Goal: Book appointment/travel/reservation

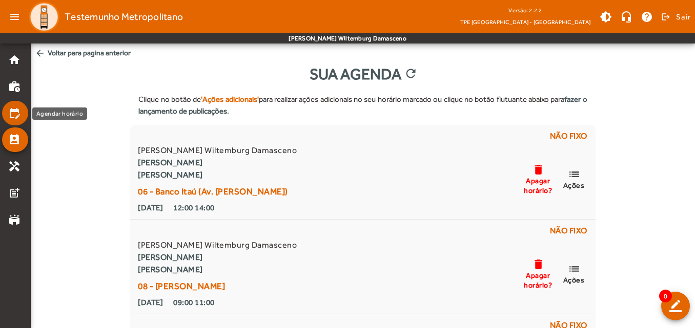
click at [14, 111] on mat-icon "edit_calendar" at bounding box center [14, 113] width 12 height 12
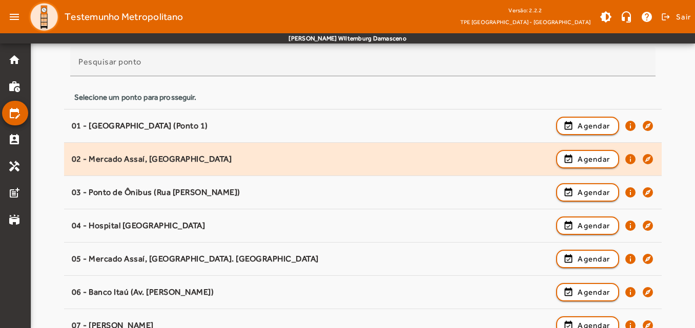
scroll to position [102, 0]
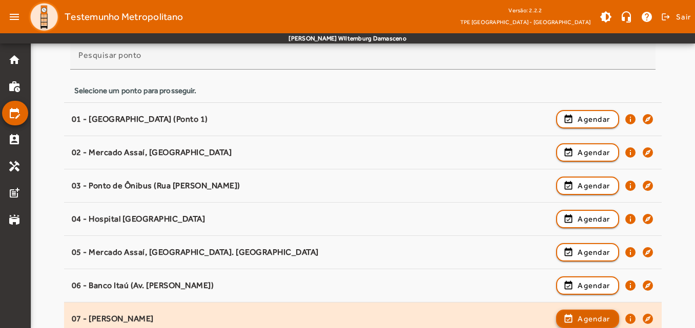
click at [603, 323] on span "Agendar" at bounding box center [593, 319] width 32 height 12
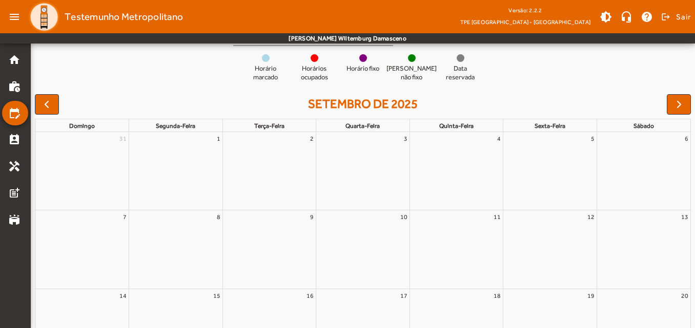
scroll to position [0, 0]
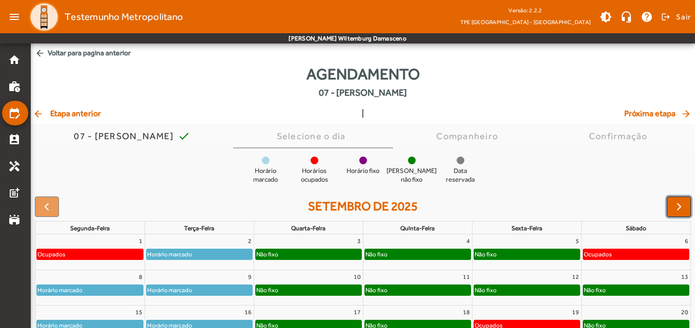
click at [676, 206] on span "button" at bounding box center [679, 207] width 12 height 12
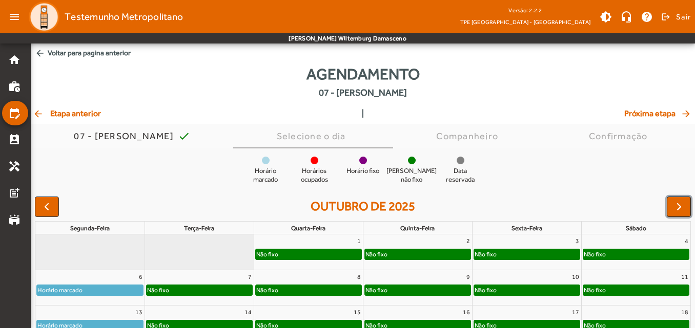
click at [676, 206] on span "button" at bounding box center [679, 207] width 12 height 12
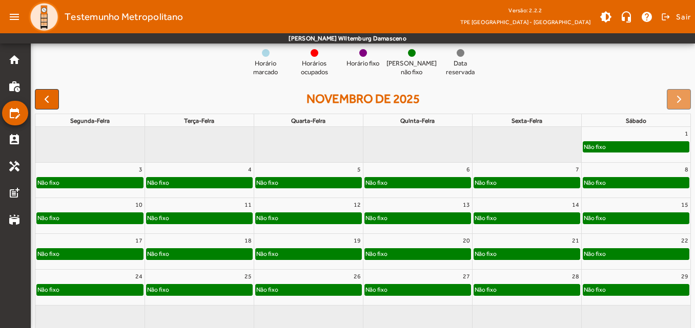
scroll to position [125, 0]
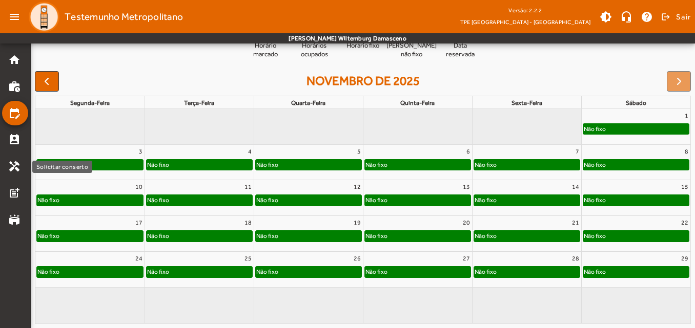
click at [62, 169] on div "Solicitar conserto" at bounding box center [62, 167] width 60 height 12
click at [124, 165] on div "Não fixo" at bounding box center [90, 165] width 106 height 10
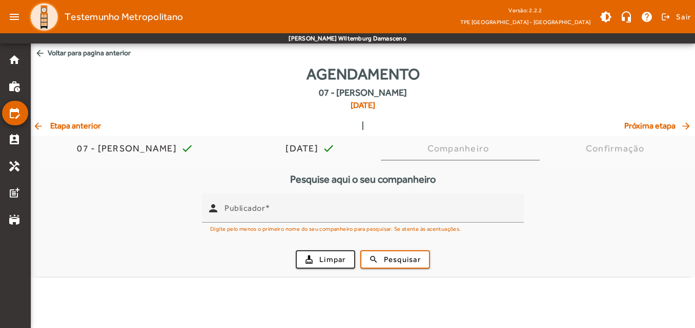
scroll to position [0, 0]
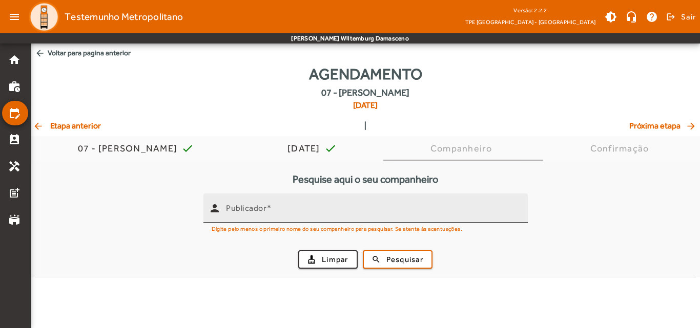
click at [291, 211] on input "Publicador" at bounding box center [372, 212] width 293 height 12
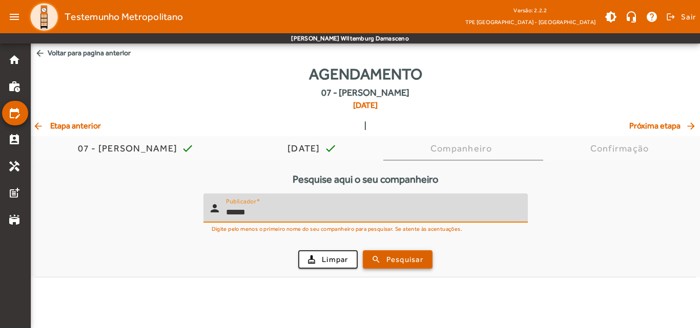
type input "******"
click at [407, 258] on span "Pesquisar" at bounding box center [404, 260] width 37 height 12
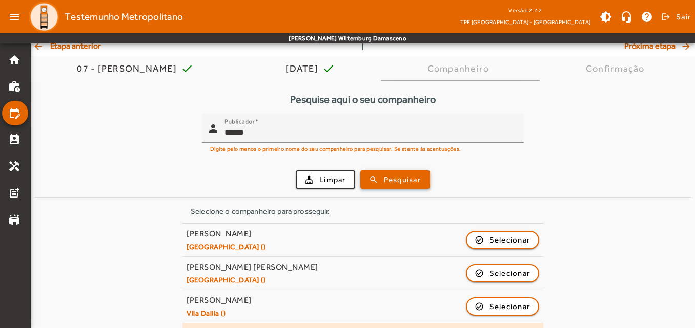
scroll to position [102, 0]
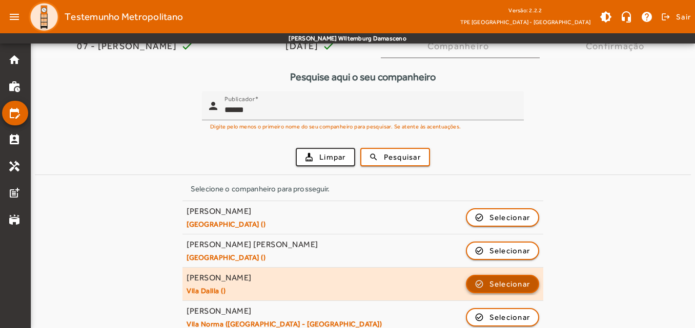
click at [506, 281] on span "Selecionar" at bounding box center [509, 284] width 41 height 12
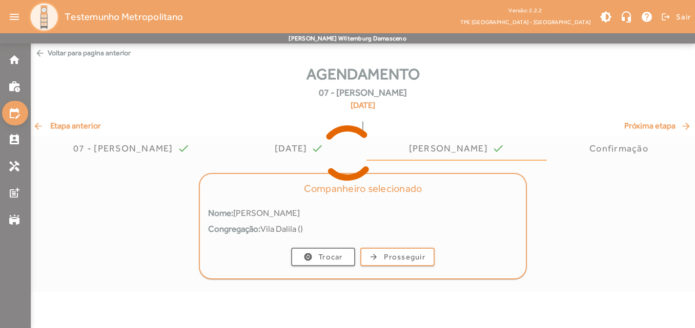
scroll to position [0, 0]
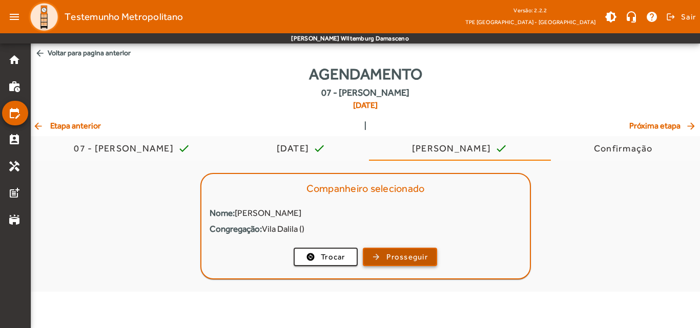
click at [388, 259] on span "Prosseguir" at bounding box center [406, 257] width 41 height 12
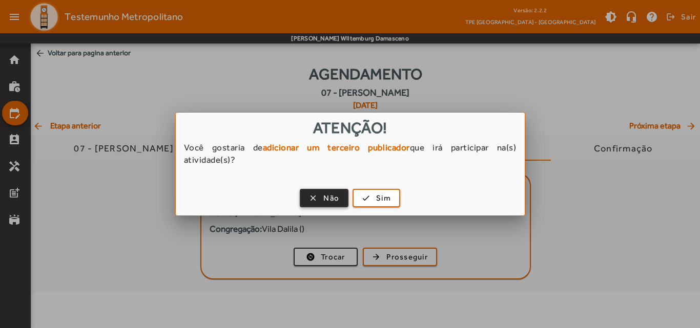
click at [323, 192] on span "button" at bounding box center [324, 198] width 47 height 25
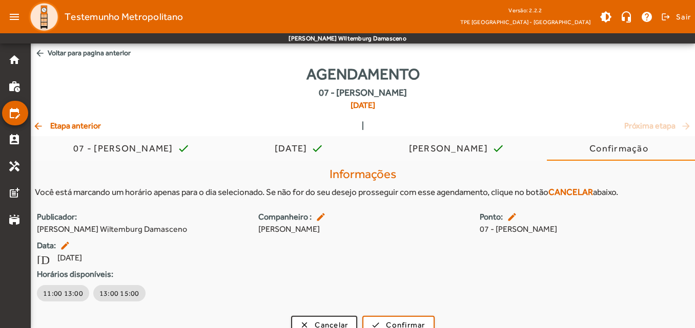
click at [55, 48] on span "arrow_back Voltar para pagina anterior" at bounding box center [363, 53] width 664 height 19
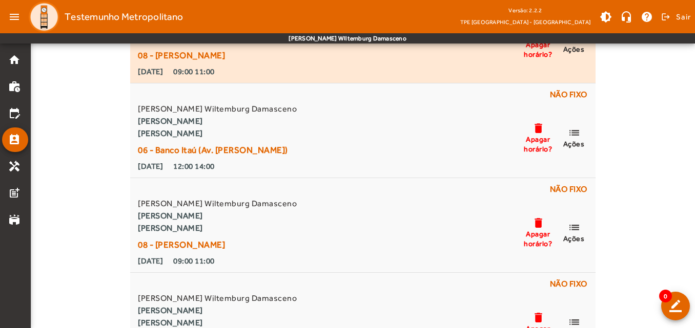
scroll to position [256, 0]
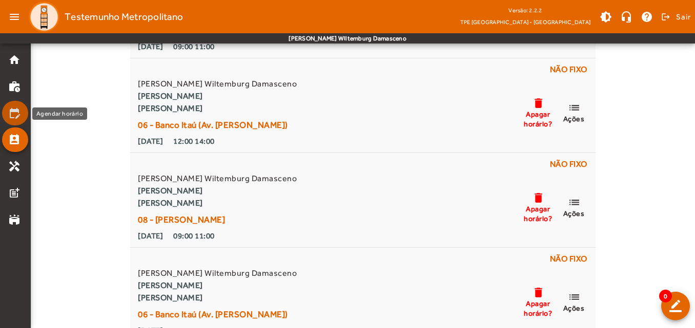
click at [15, 113] on mat-icon "edit_calendar" at bounding box center [14, 113] width 12 height 12
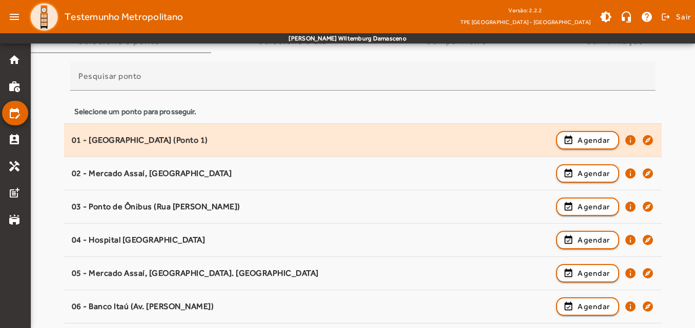
scroll to position [102, 0]
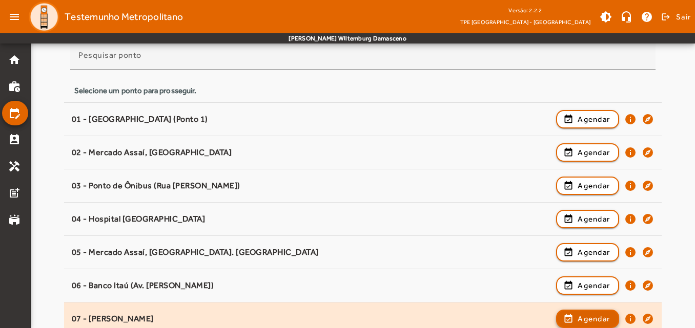
click at [573, 321] on span "button" at bounding box center [587, 319] width 61 height 25
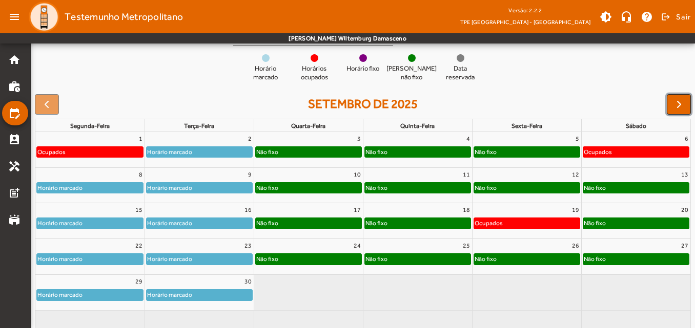
click at [677, 103] on span "button" at bounding box center [679, 104] width 12 height 12
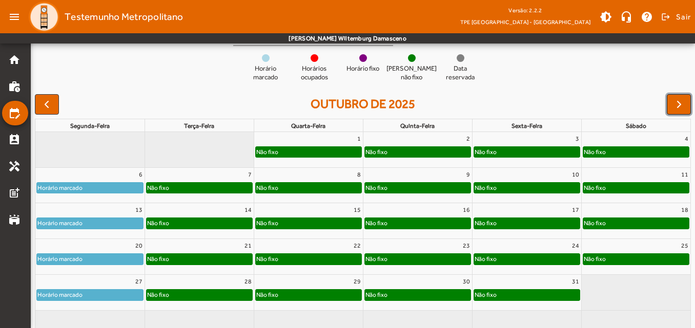
click at [677, 103] on span "button" at bounding box center [679, 104] width 12 height 12
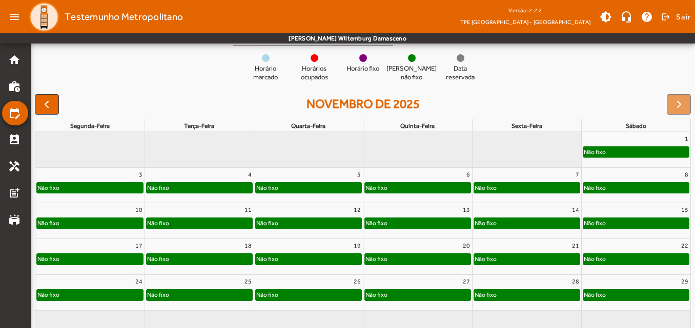
click at [312, 192] on div "Não fixo" at bounding box center [309, 188] width 106 height 10
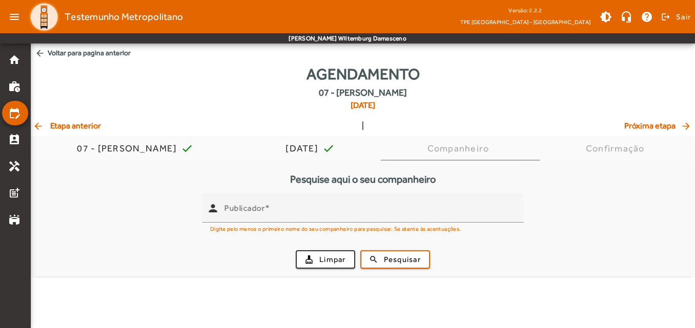
scroll to position [0, 0]
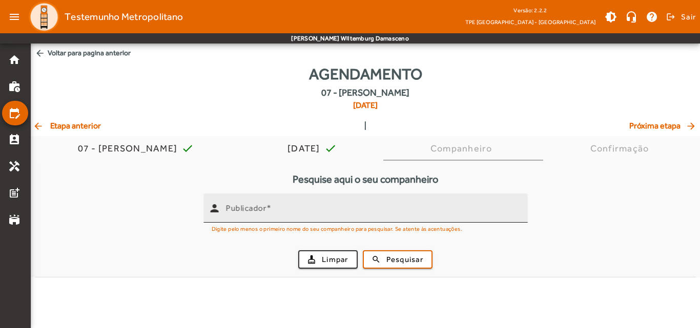
click at [308, 208] on input "Publicador" at bounding box center [372, 212] width 293 height 12
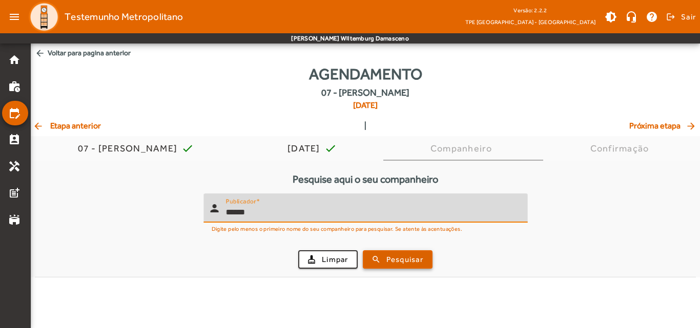
type input "******"
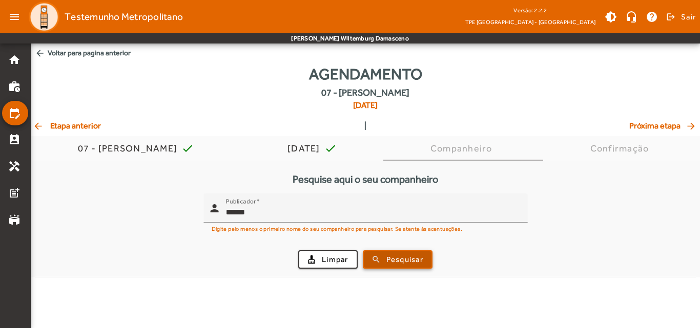
click at [365, 260] on span "submit" at bounding box center [398, 259] width 68 height 25
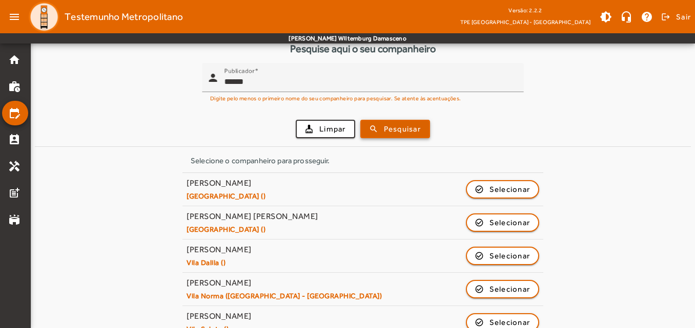
scroll to position [154, 0]
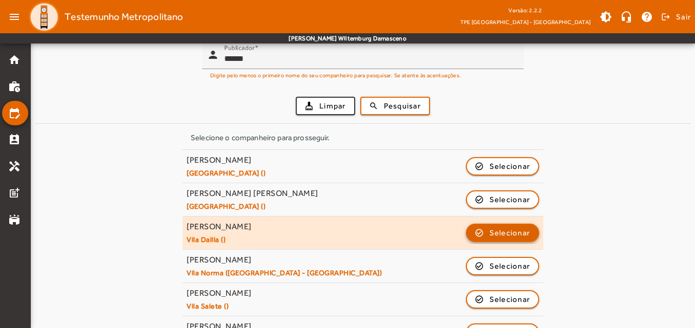
click at [480, 238] on span "button" at bounding box center [503, 233] width 72 height 25
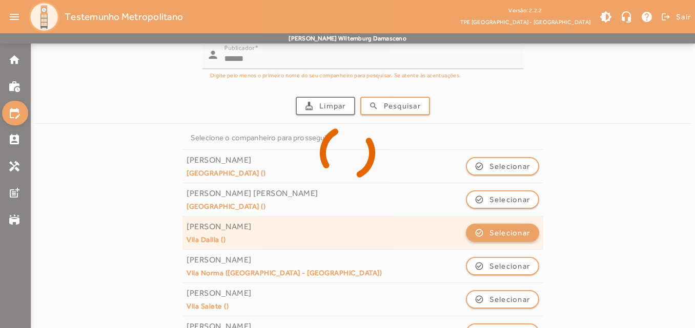
scroll to position [0, 0]
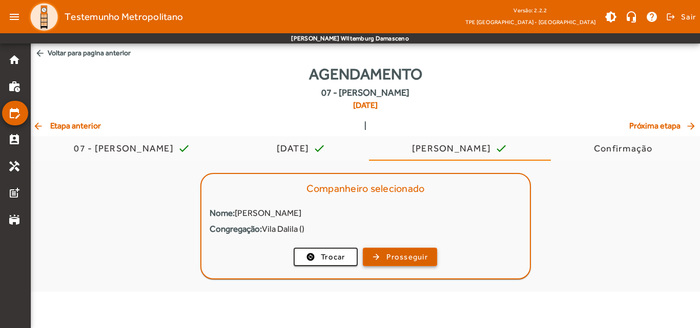
click at [402, 257] on span "Prosseguir" at bounding box center [406, 257] width 41 height 12
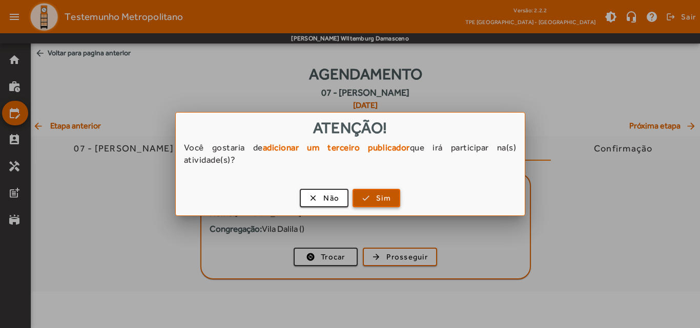
click at [386, 198] on span "Sim" at bounding box center [383, 199] width 15 height 12
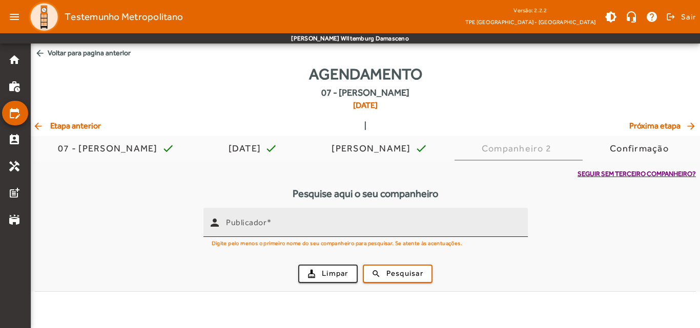
click at [380, 218] on div "Publicador" at bounding box center [372, 222] width 293 height 29
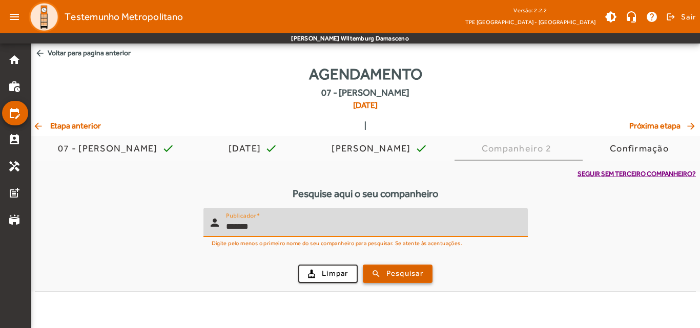
type input "*******"
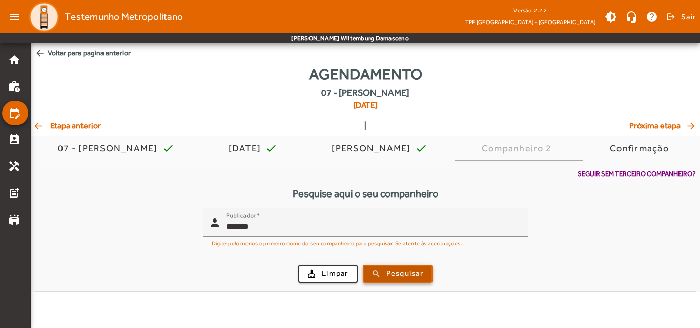
click at [394, 269] on span "Pesquisar" at bounding box center [404, 274] width 37 height 12
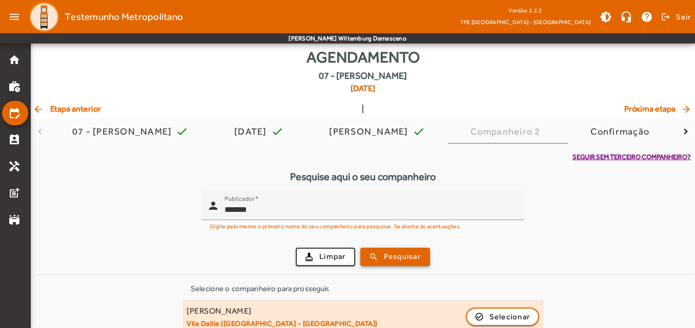
scroll to position [30, 0]
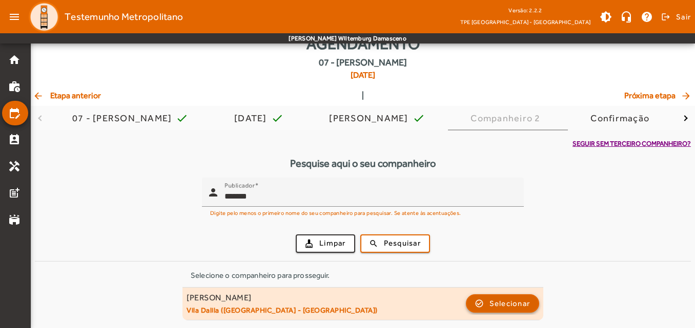
click at [519, 307] on span "Selecionar" at bounding box center [509, 304] width 41 height 12
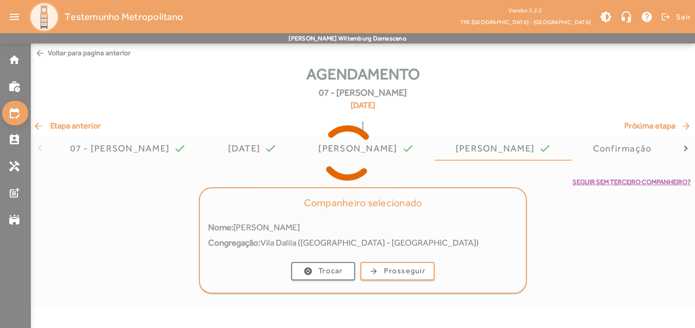
scroll to position [0, 0]
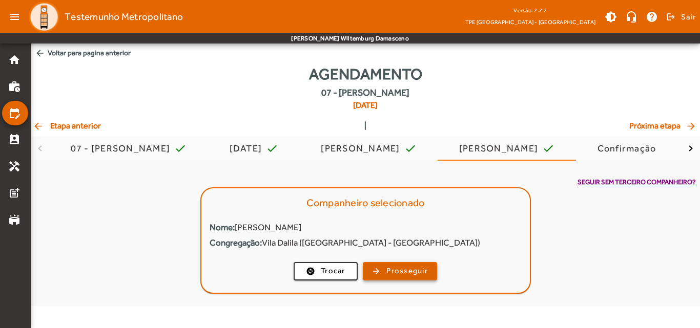
click at [410, 273] on span "Prosseguir" at bounding box center [406, 271] width 41 height 12
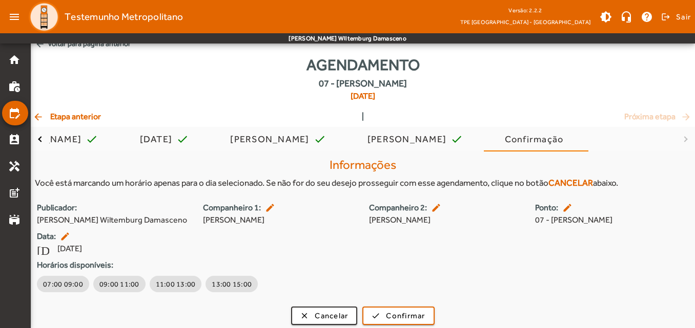
scroll to position [14, 0]
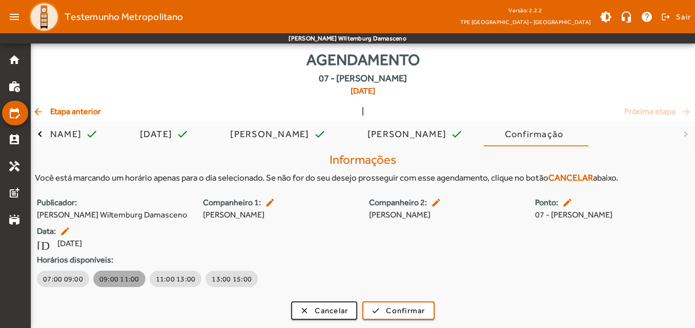
click at [113, 277] on span "09:00 11:00" at bounding box center [119, 279] width 40 height 10
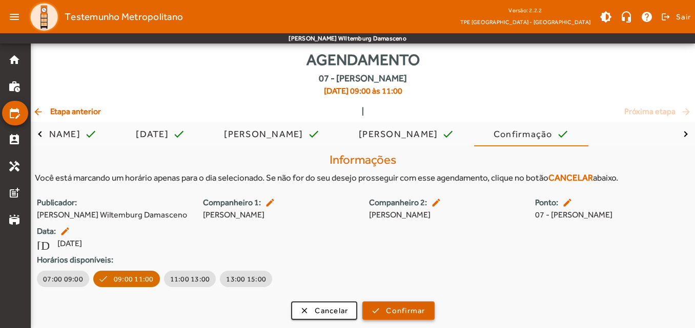
click at [378, 306] on span "submit" at bounding box center [398, 311] width 70 height 25
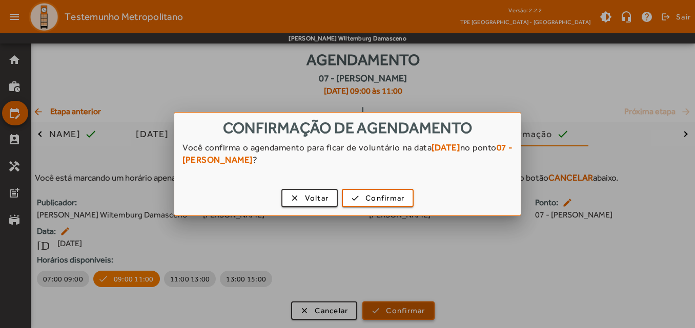
scroll to position [0, 0]
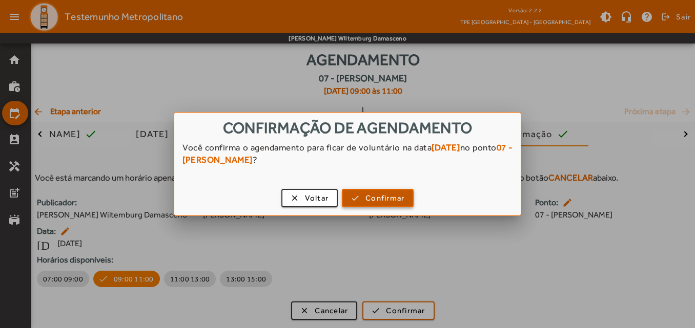
click at [355, 203] on span "button" at bounding box center [378, 198] width 70 height 25
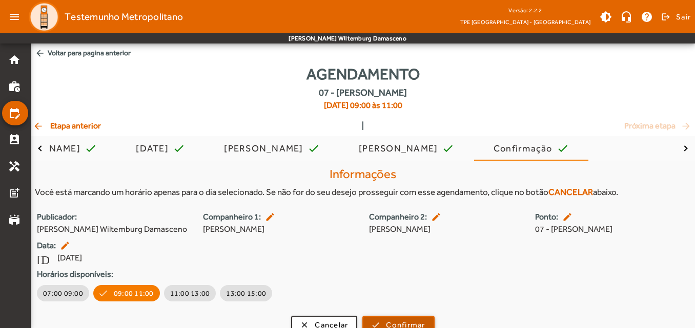
scroll to position [14, 0]
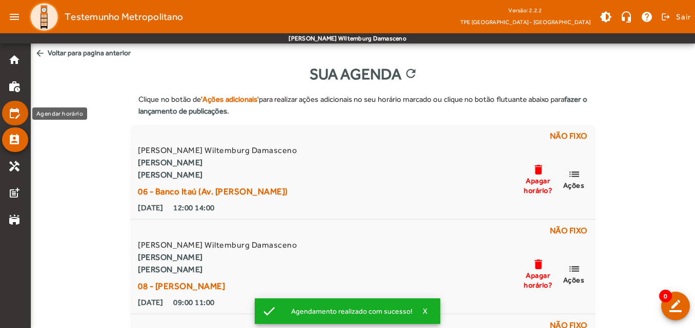
click at [17, 108] on mat-icon "edit_calendar" at bounding box center [14, 113] width 12 height 12
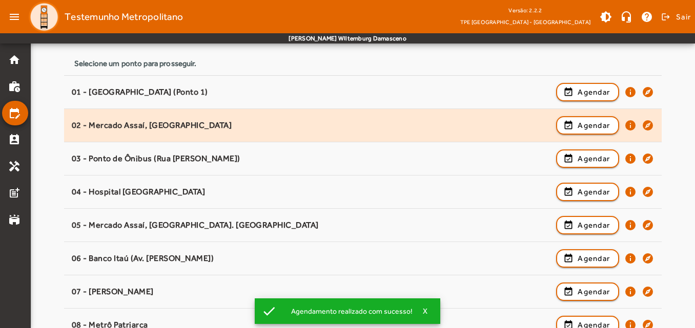
scroll to position [154, 0]
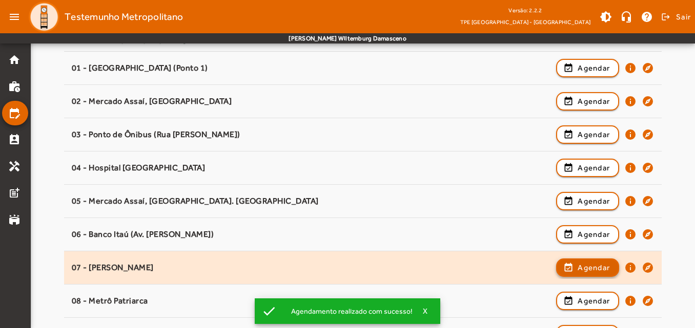
click at [572, 267] on span "button" at bounding box center [587, 268] width 61 height 25
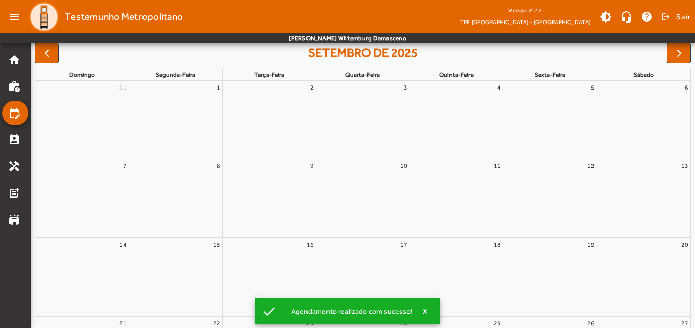
scroll to position [0, 0]
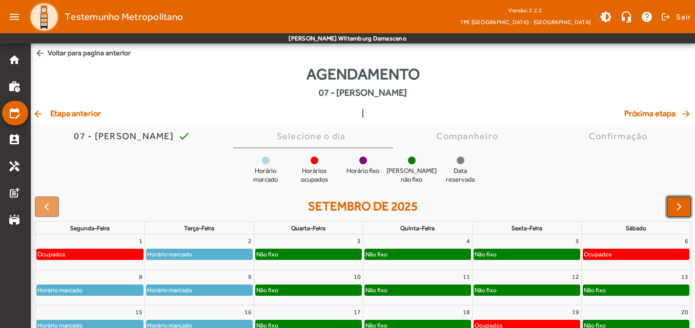
click at [677, 211] on span "button" at bounding box center [679, 207] width 12 height 12
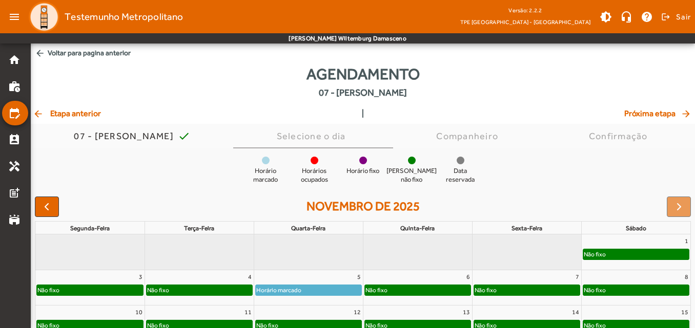
click at [678, 206] on div at bounding box center [678, 207] width 24 height 20
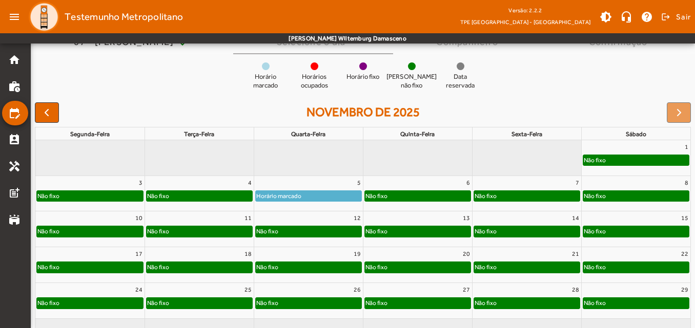
scroll to position [102, 0]
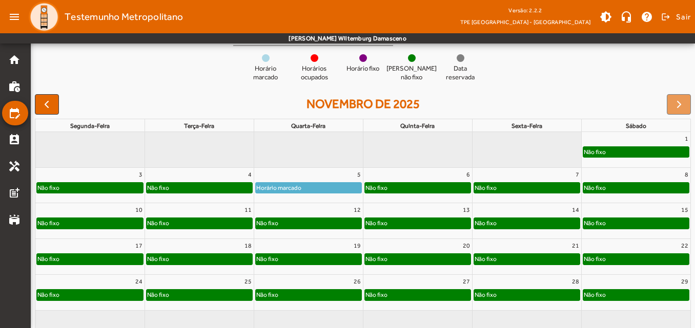
click at [337, 220] on div "Não fixo" at bounding box center [309, 223] width 106 height 10
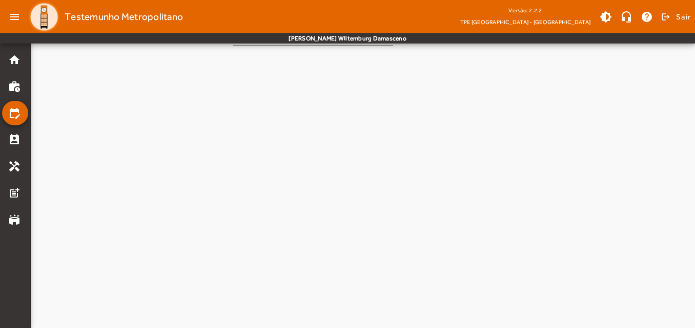
scroll to position [0, 0]
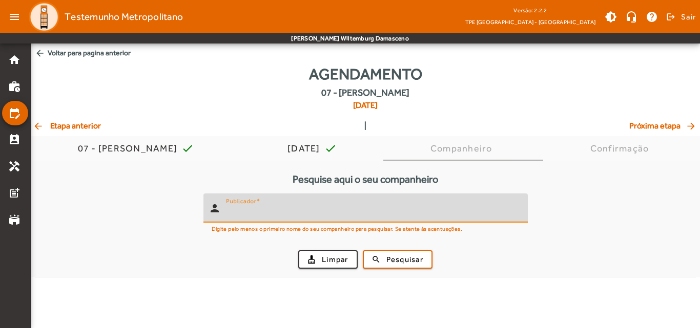
click at [321, 213] on input "Publicador" at bounding box center [372, 212] width 293 height 12
type input "******"
click at [386, 268] on div "cleaning_services Limpar search Pesquisar" at bounding box center [365, 259] width 648 height 35
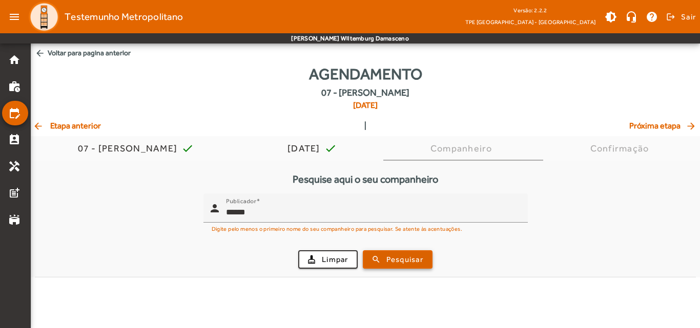
click at [389, 262] on span "Pesquisar" at bounding box center [404, 260] width 37 height 12
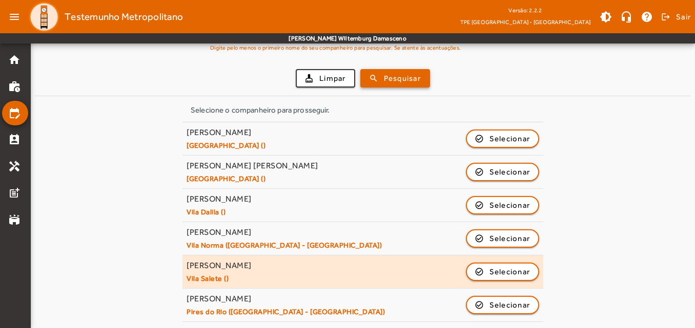
scroll to position [205, 0]
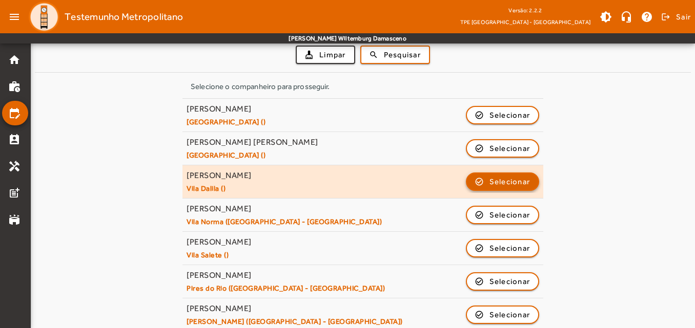
click at [509, 173] on button "check_circle_outline Selecionar" at bounding box center [503, 182] width 74 height 18
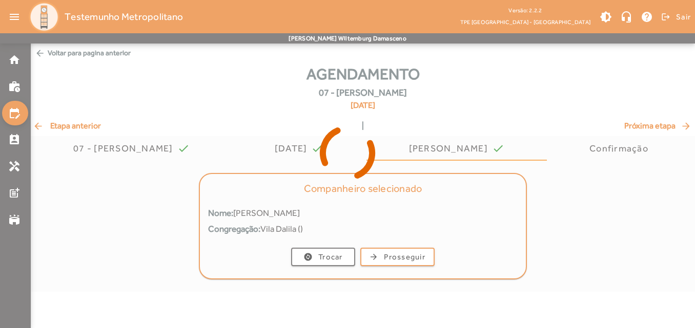
scroll to position [0, 0]
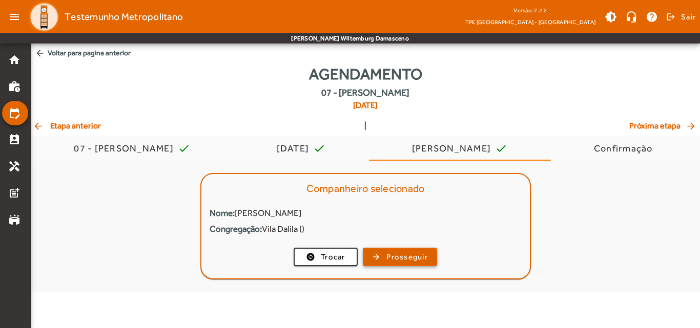
click at [408, 260] on span "Prosseguir" at bounding box center [406, 257] width 41 height 12
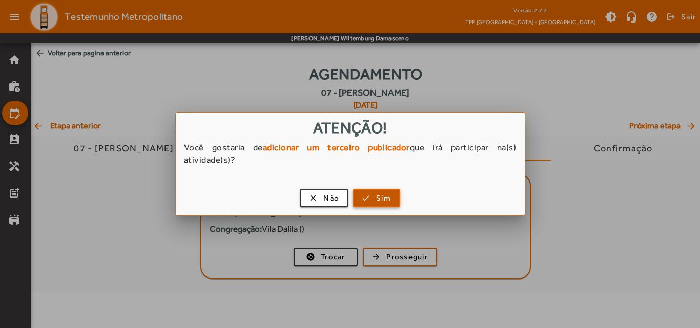
click at [373, 199] on span "button" at bounding box center [376, 198] width 46 height 25
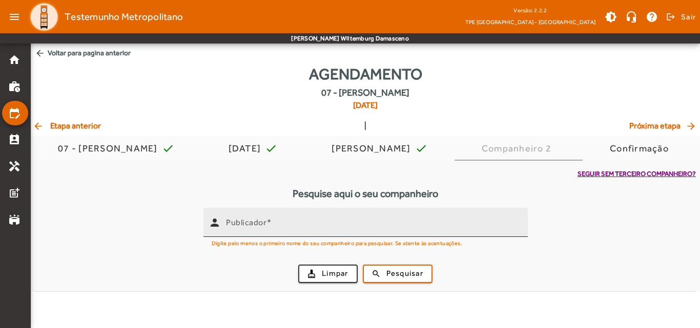
click at [375, 228] on input "Publicador" at bounding box center [372, 227] width 293 height 12
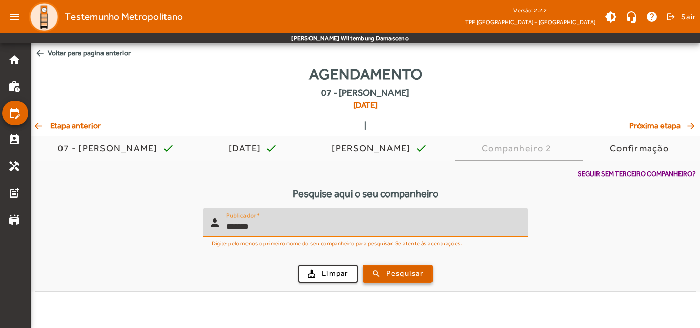
type input "*******"
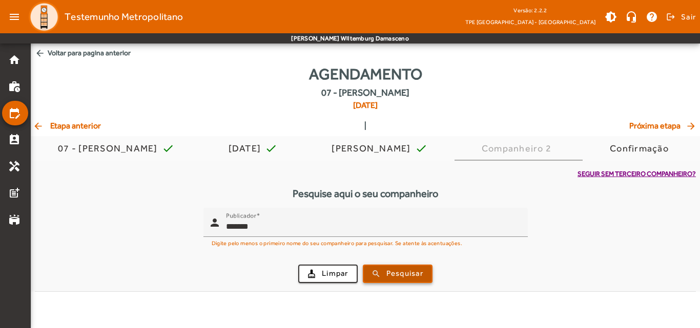
click at [400, 269] on span "Pesquisar" at bounding box center [404, 274] width 37 height 12
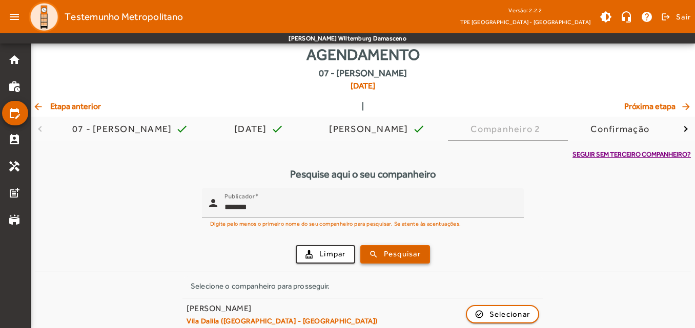
scroll to position [30, 0]
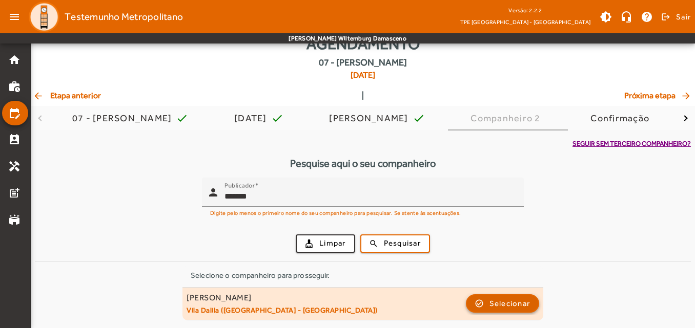
click at [487, 305] on span "button" at bounding box center [503, 303] width 72 height 25
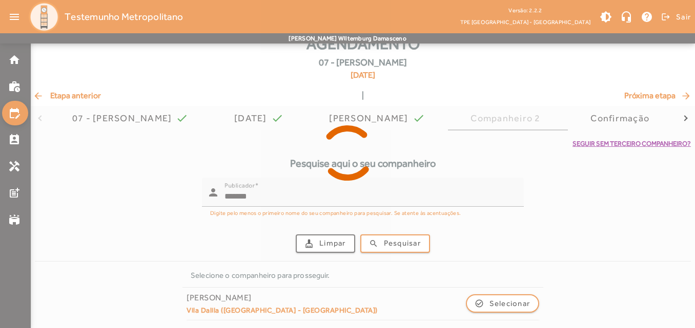
scroll to position [0, 0]
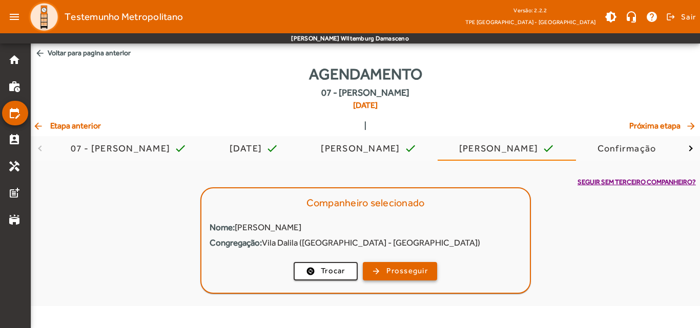
click at [405, 270] on span "Prosseguir" at bounding box center [406, 271] width 41 height 12
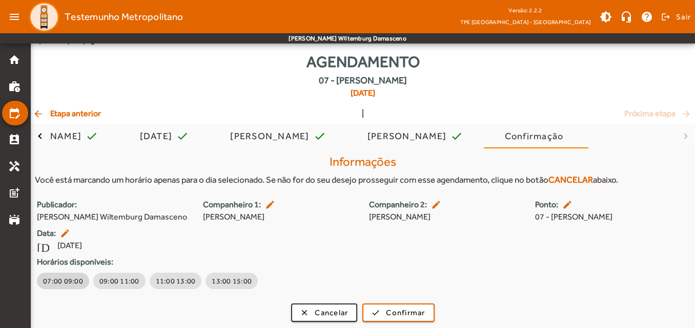
scroll to position [14, 0]
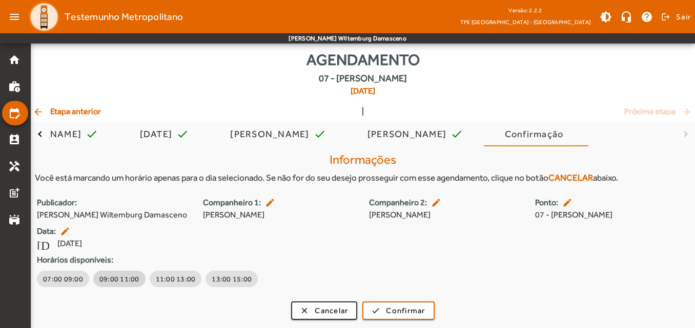
click at [123, 279] on span "09:00 11:00" at bounding box center [119, 279] width 40 height 10
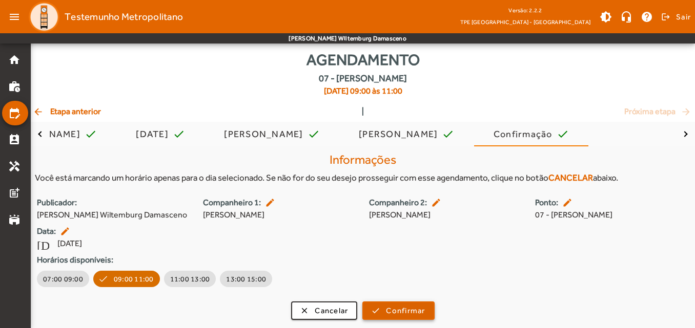
click at [409, 308] on span "Confirmar" at bounding box center [405, 311] width 39 height 12
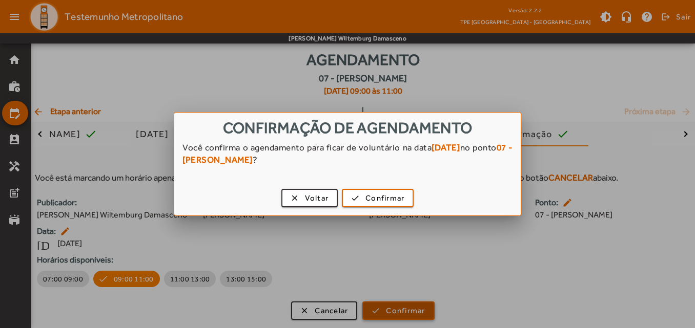
scroll to position [0, 0]
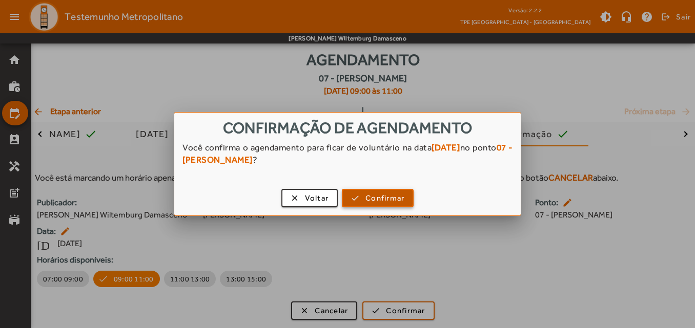
click at [373, 203] on span "Confirmar" at bounding box center [384, 199] width 39 height 12
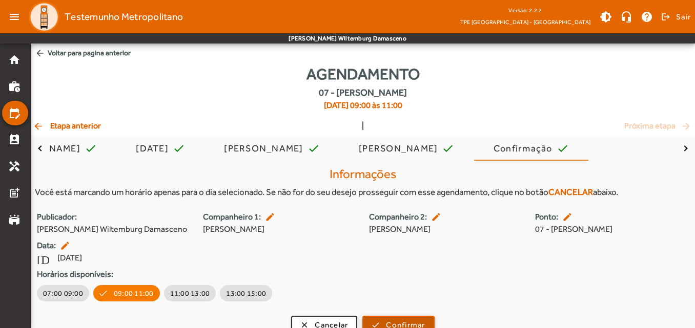
scroll to position [14, 0]
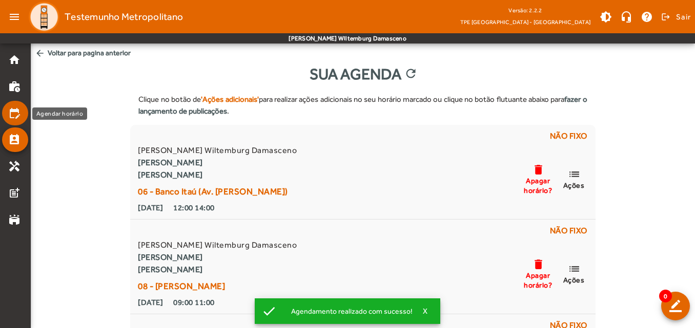
click at [24, 110] on link "edit_calendar" at bounding box center [18, 113] width 20 height 12
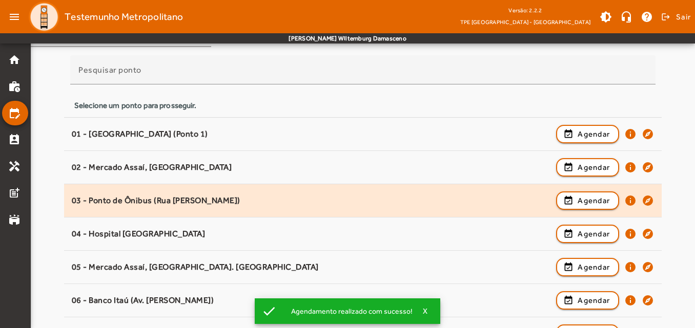
scroll to position [102, 0]
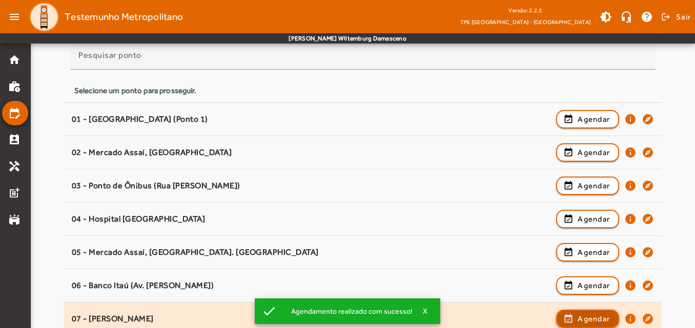
click at [582, 318] on span "Agendar" at bounding box center [593, 319] width 32 height 12
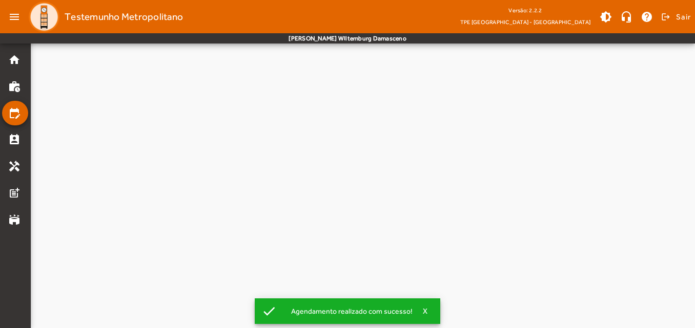
scroll to position [0, 0]
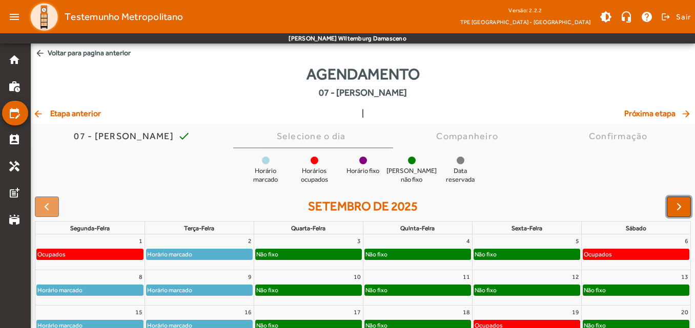
click at [682, 206] on span "button" at bounding box center [679, 207] width 12 height 12
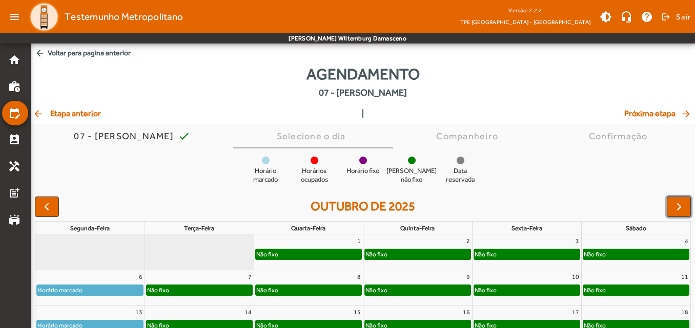
click at [682, 206] on span "button" at bounding box center [679, 207] width 12 height 12
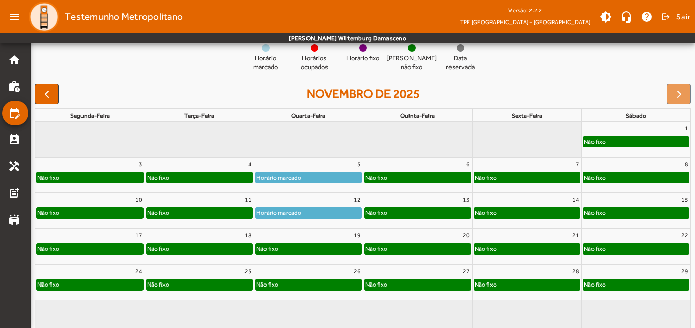
scroll to position [125, 0]
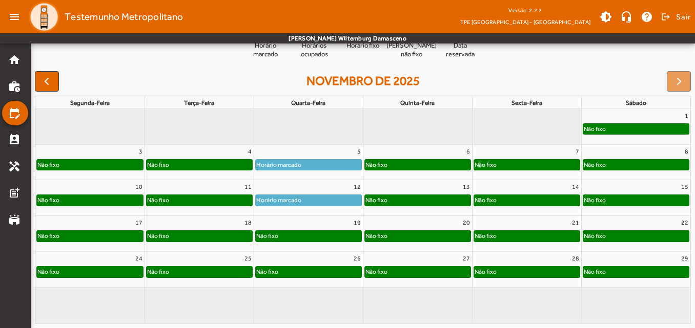
click at [325, 238] on div "Não fixo" at bounding box center [309, 236] width 106 height 10
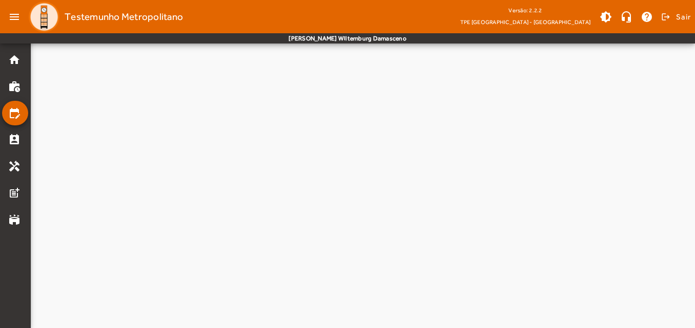
scroll to position [0, 0]
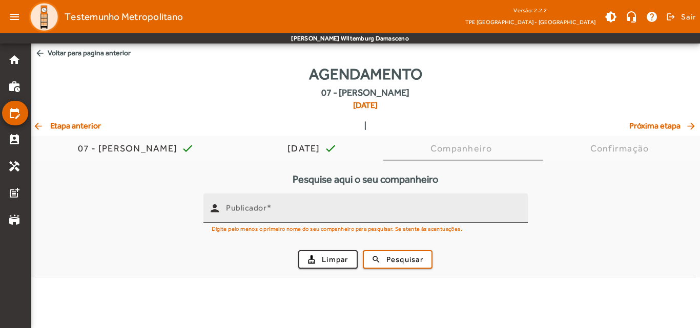
click at [336, 197] on div "Publicador" at bounding box center [372, 208] width 293 height 29
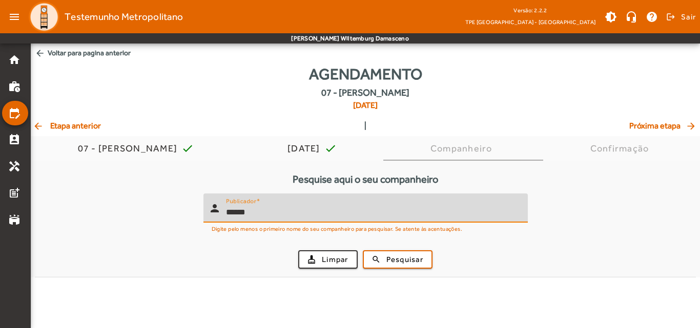
type input "******"
click at [363, 250] on button "search Pesquisar" at bounding box center [398, 259] width 70 height 18
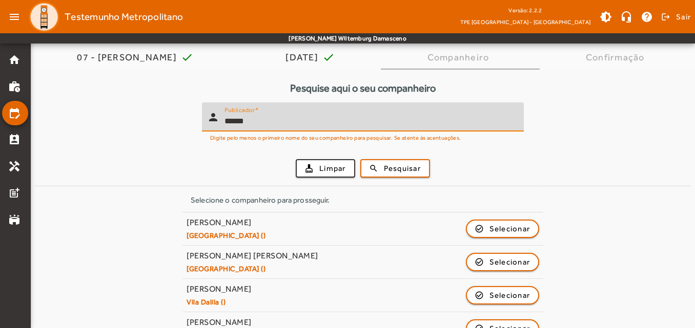
scroll to position [154, 0]
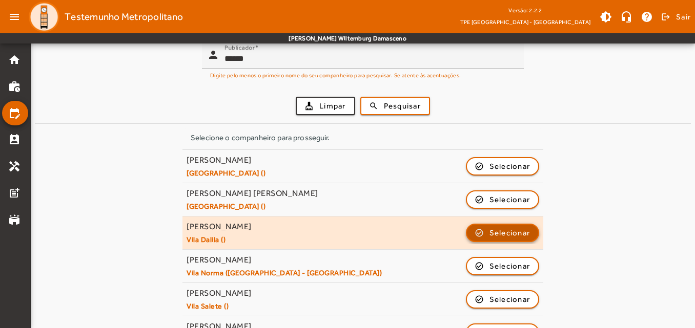
click at [492, 230] on span "Selecionar" at bounding box center [509, 233] width 41 height 12
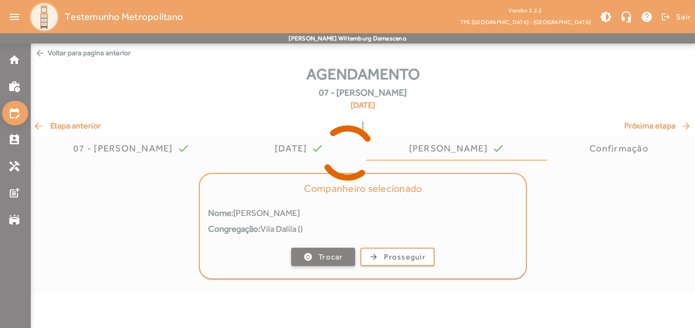
scroll to position [0, 0]
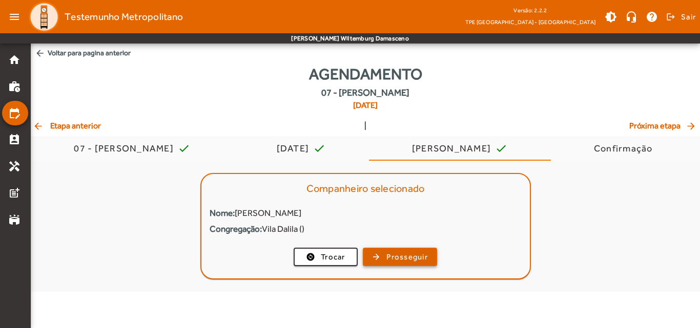
click at [396, 256] on span "Prosseguir" at bounding box center [406, 257] width 41 height 12
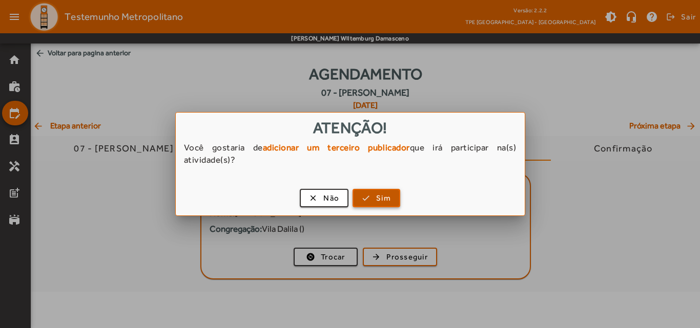
click at [372, 204] on span "button" at bounding box center [376, 198] width 46 height 25
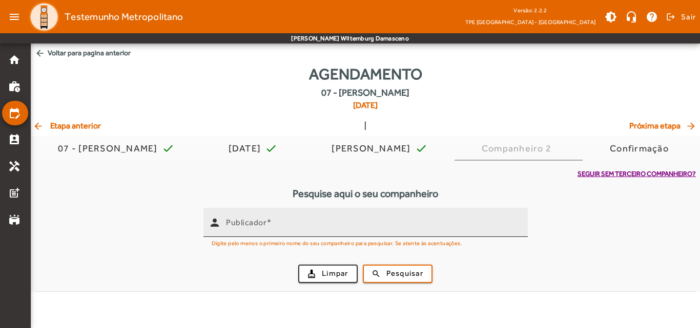
click at [365, 229] on input "Publicador" at bounding box center [372, 227] width 293 height 12
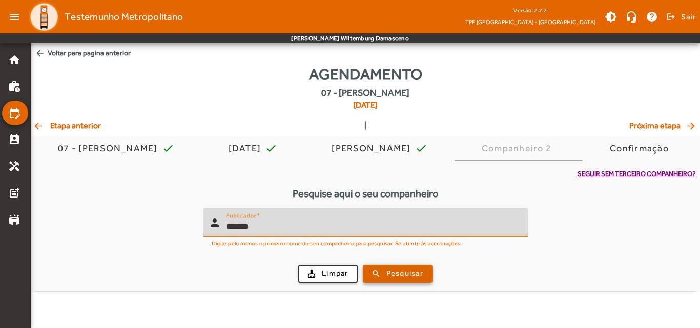
type input "*******"
click at [395, 274] on span "Pesquisar" at bounding box center [404, 274] width 37 height 12
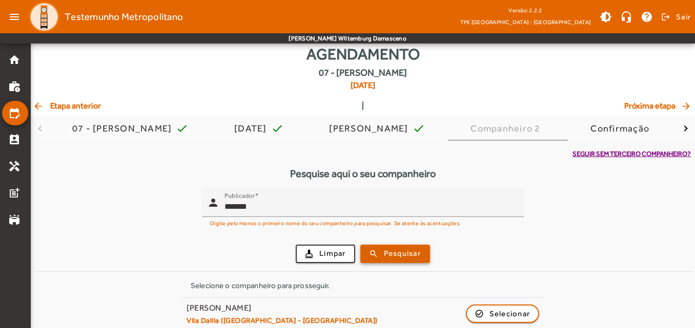
scroll to position [30, 0]
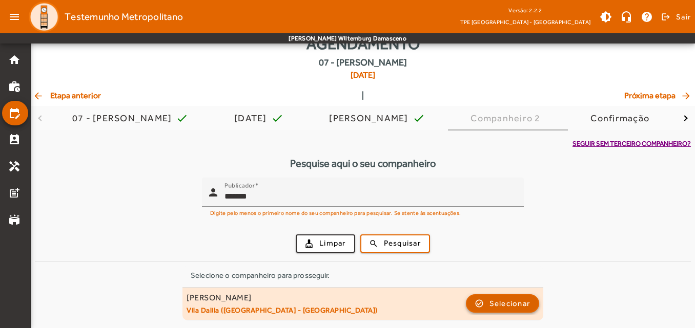
click at [483, 300] on span "button" at bounding box center [503, 303] width 72 height 25
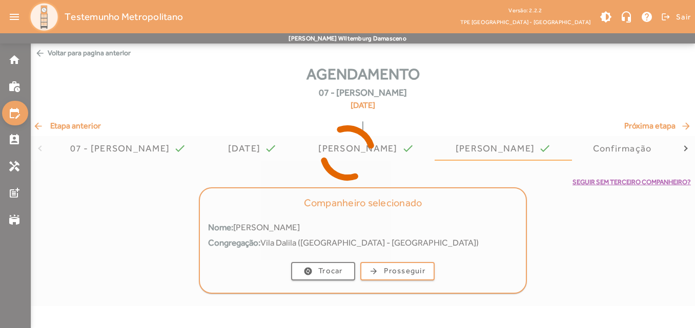
scroll to position [0, 0]
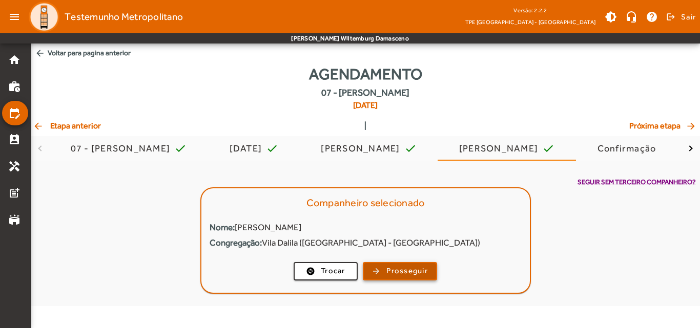
click at [414, 268] on span "Prosseguir" at bounding box center [406, 271] width 41 height 12
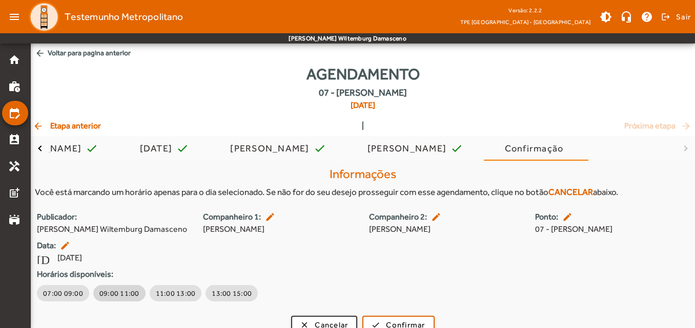
click at [108, 290] on span "09:00 11:00" at bounding box center [119, 293] width 40 height 10
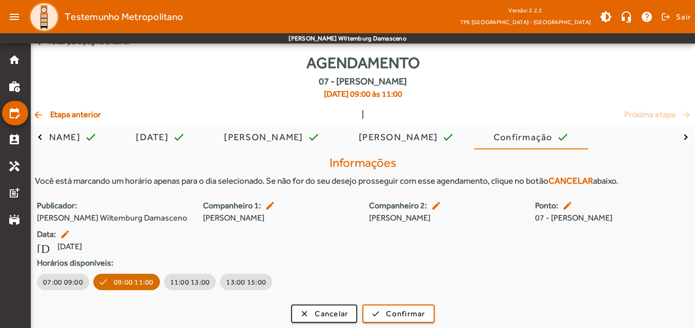
scroll to position [14, 0]
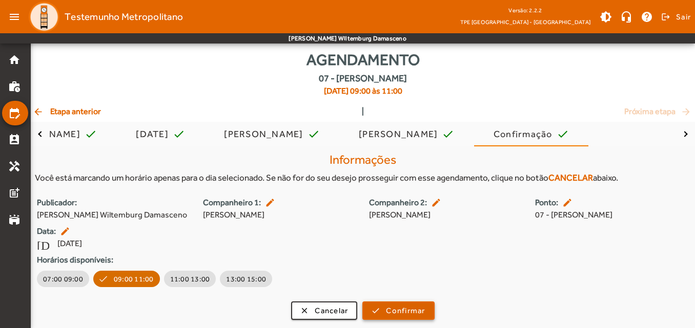
click at [418, 310] on span "Confirmar" at bounding box center [405, 311] width 39 height 12
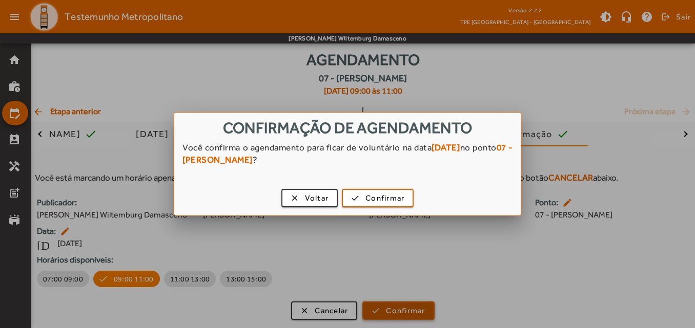
scroll to position [0, 0]
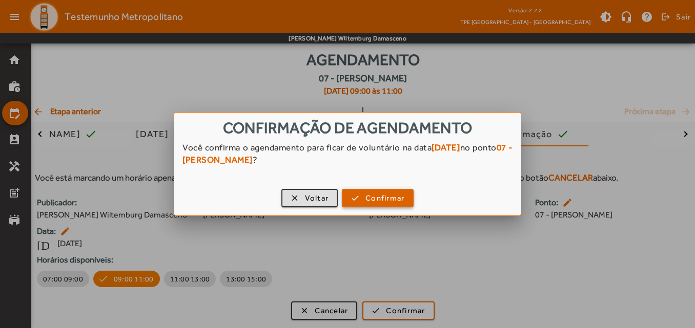
click at [387, 198] on span "Confirmar" at bounding box center [384, 199] width 39 height 12
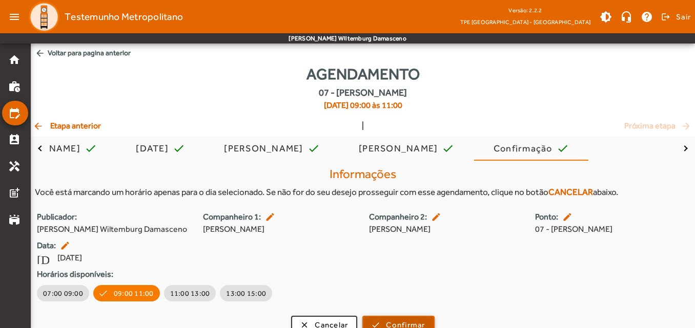
scroll to position [14, 0]
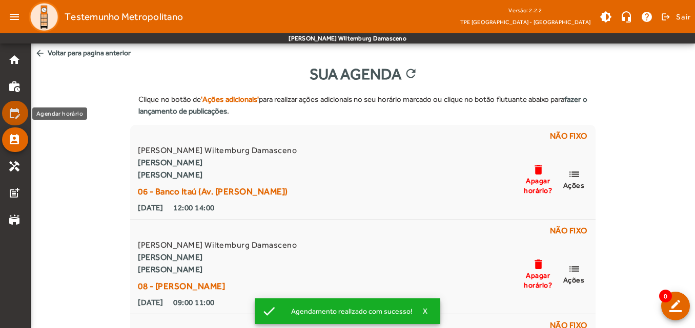
click at [18, 110] on mat-icon "edit_calendar" at bounding box center [14, 113] width 12 height 12
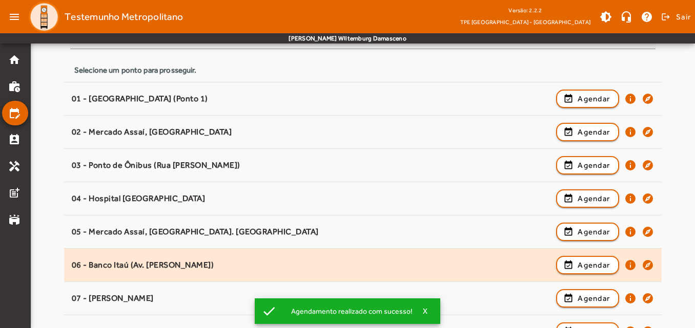
scroll to position [154, 0]
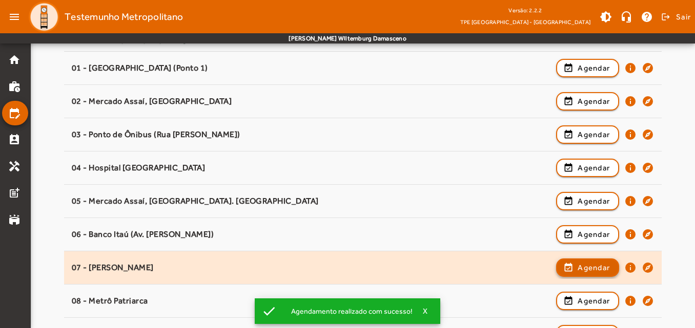
click at [584, 266] on span "Agendar" at bounding box center [593, 268] width 32 height 12
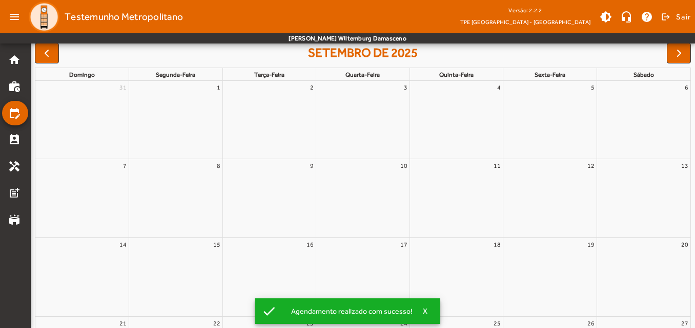
scroll to position [0, 0]
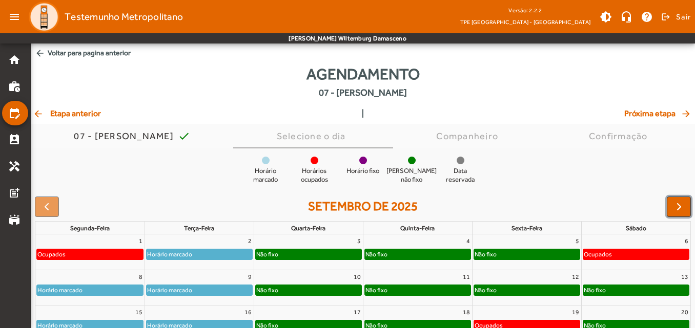
click at [681, 206] on span "button" at bounding box center [679, 207] width 12 height 12
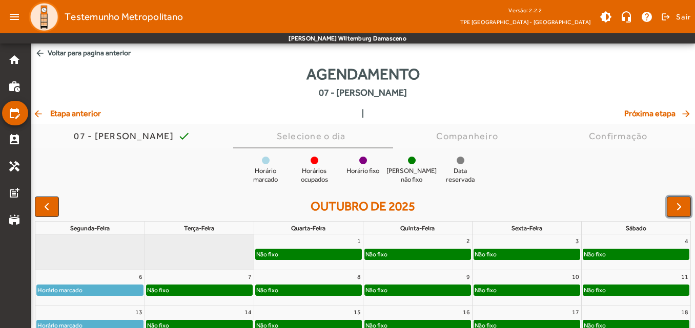
click at [681, 206] on span "button" at bounding box center [679, 207] width 12 height 12
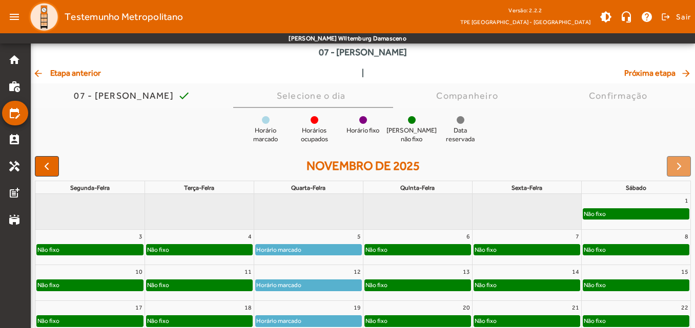
scroll to position [125, 0]
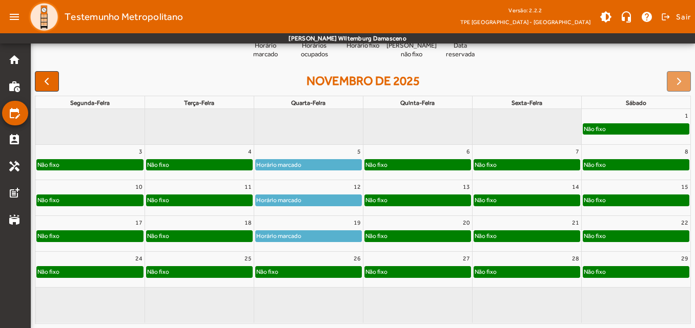
click at [328, 267] on div "Não fixo" at bounding box center [309, 272] width 106 height 10
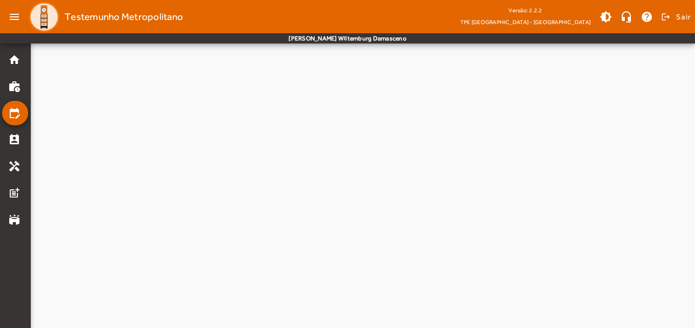
scroll to position [0, 0]
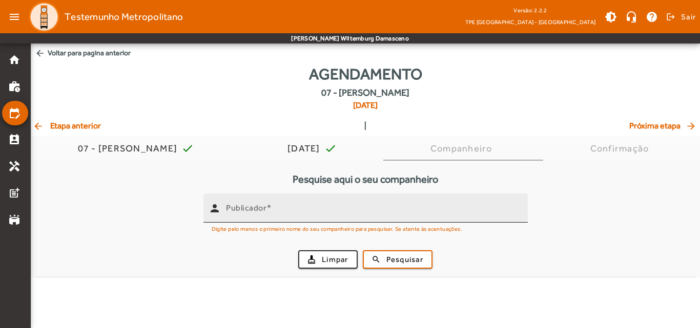
click at [330, 216] on input "Publicador" at bounding box center [372, 212] width 293 height 12
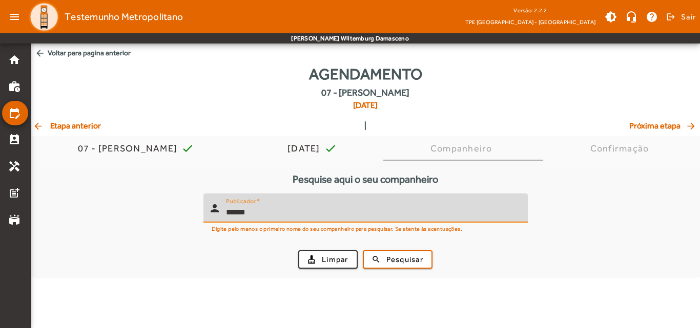
type input "******"
click at [363, 250] on button "search Pesquisar" at bounding box center [398, 259] width 70 height 18
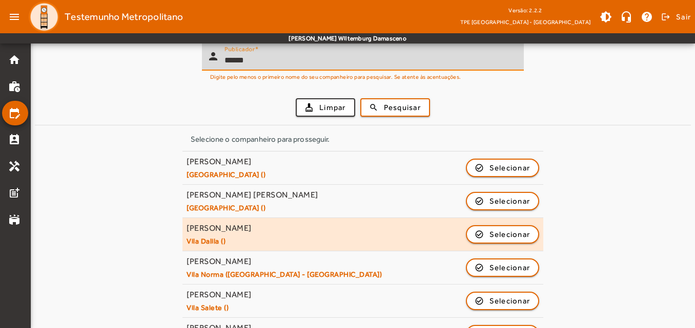
scroll to position [154, 0]
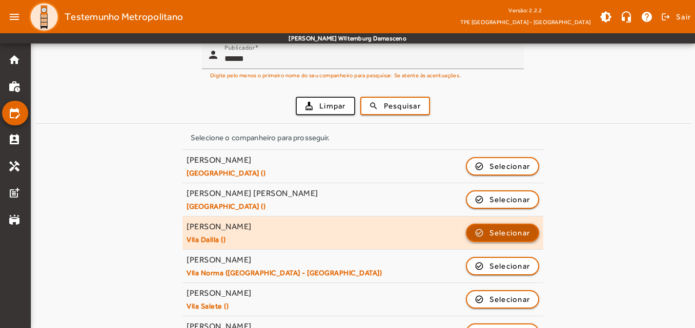
click at [494, 230] on span "Selecionar" at bounding box center [509, 233] width 41 height 12
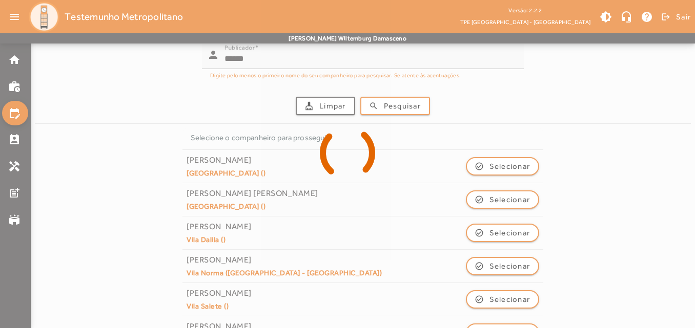
scroll to position [0, 0]
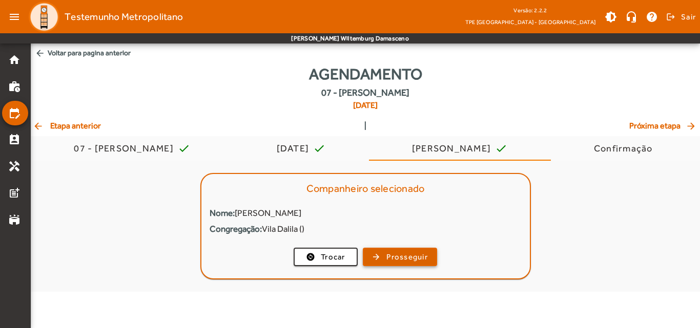
click at [388, 262] on span "Prosseguir" at bounding box center [406, 257] width 41 height 12
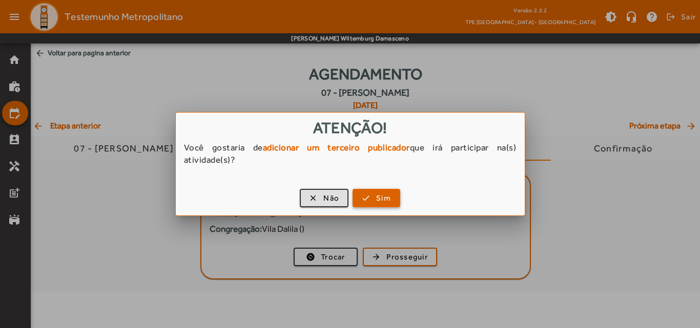
click at [388, 199] on span "Sim" at bounding box center [383, 199] width 15 height 12
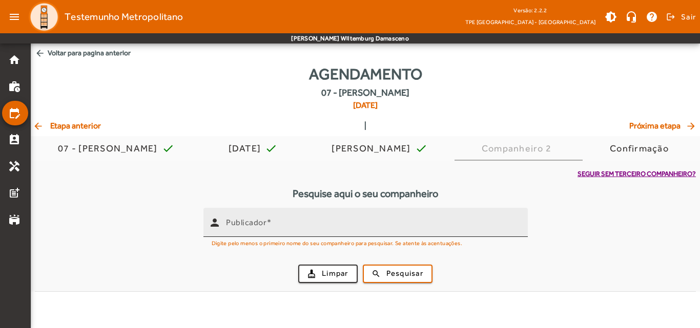
click at [387, 216] on div "Publicador" at bounding box center [372, 222] width 293 height 29
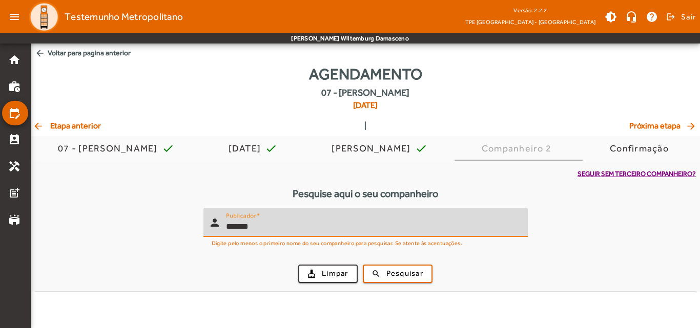
type input "*******"
click at [363, 265] on button "search Pesquisar" at bounding box center [398, 274] width 70 height 18
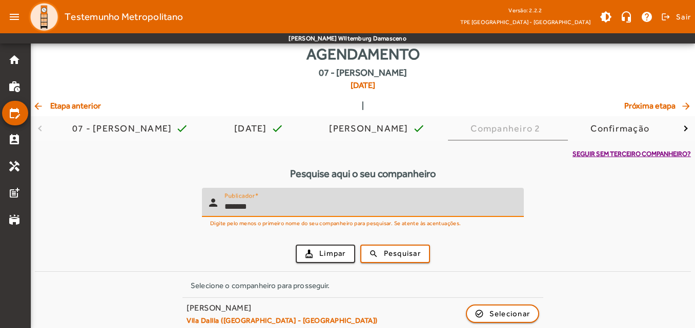
scroll to position [30, 0]
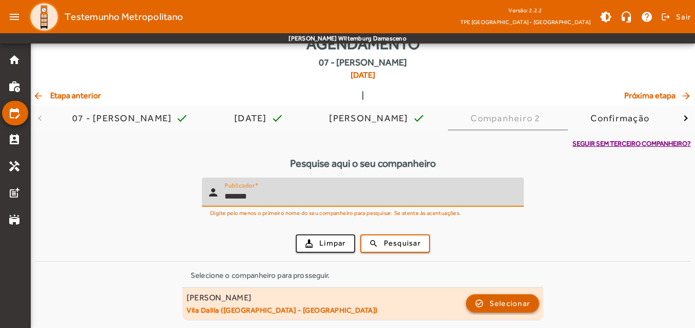
click at [532, 305] on span "button" at bounding box center [503, 303] width 72 height 25
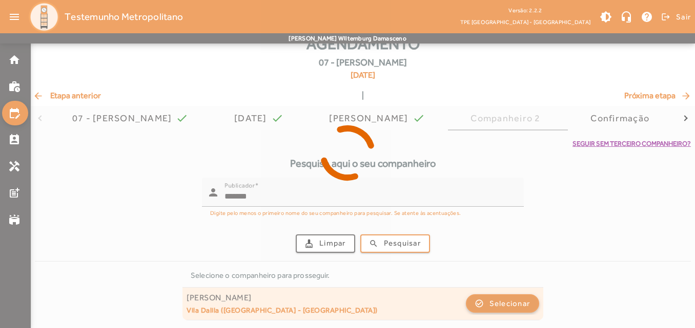
scroll to position [0, 0]
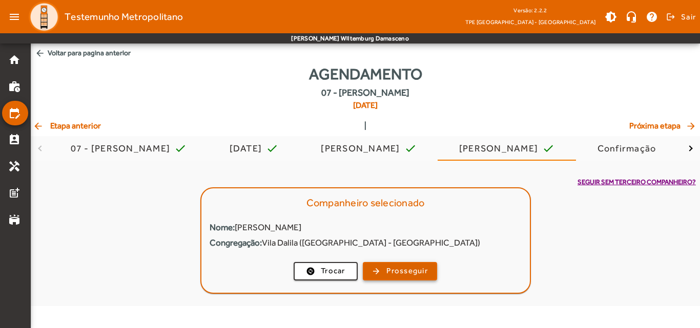
click at [434, 266] on span "button" at bounding box center [400, 271] width 72 height 25
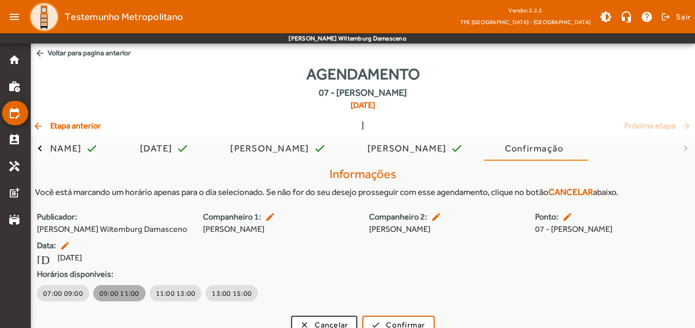
click at [124, 295] on span "09:00 11:00" at bounding box center [119, 293] width 40 height 10
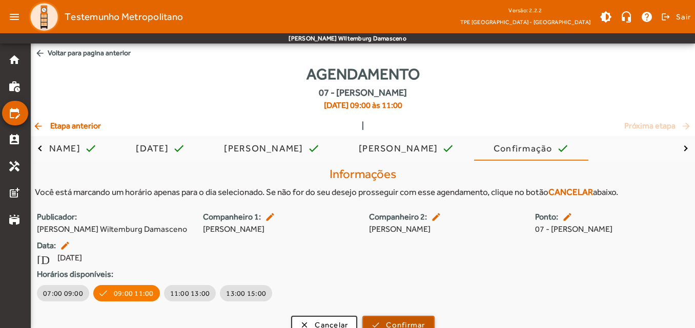
click at [395, 319] on span "submit" at bounding box center [398, 325] width 70 height 25
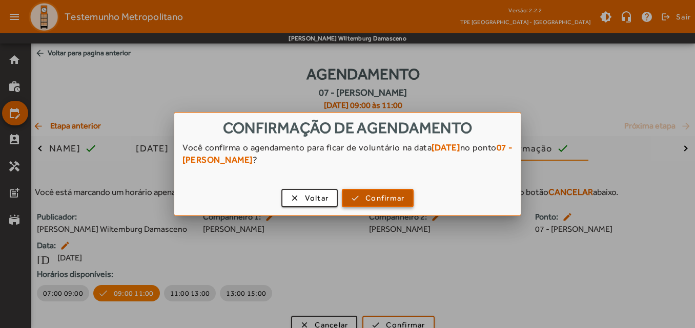
click at [394, 201] on span "Confirmar" at bounding box center [384, 199] width 39 height 12
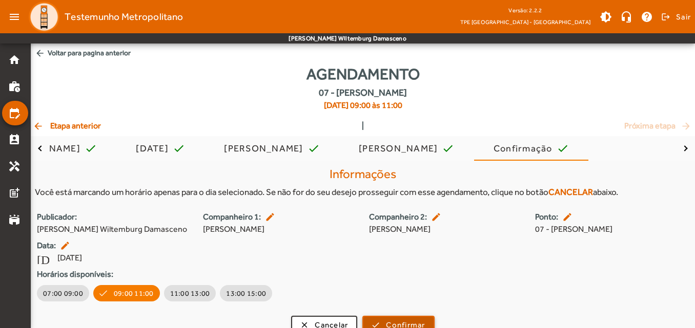
scroll to position [5, 0]
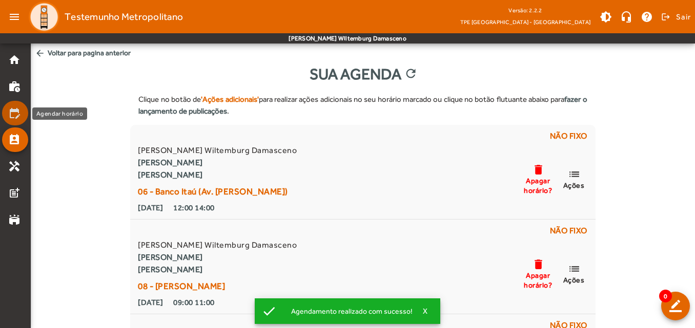
click at [14, 108] on mat-icon "edit_calendar" at bounding box center [14, 113] width 12 height 12
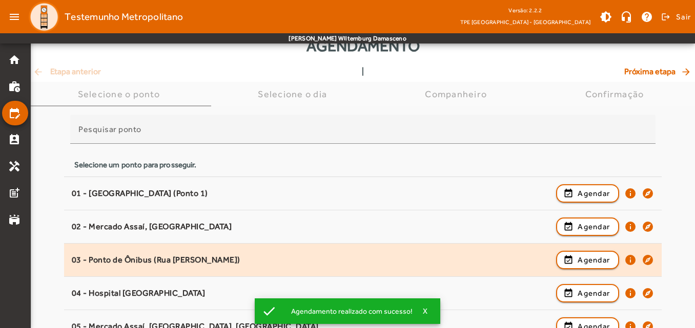
scroll to position [102, 0]
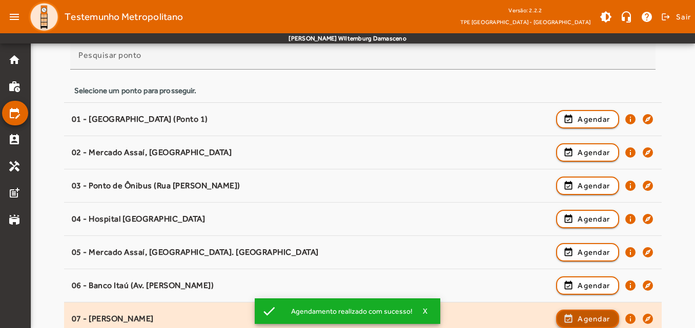
click at [596, 313] on span "Agendar" at bounding box center [593, 319] width 32 height 12
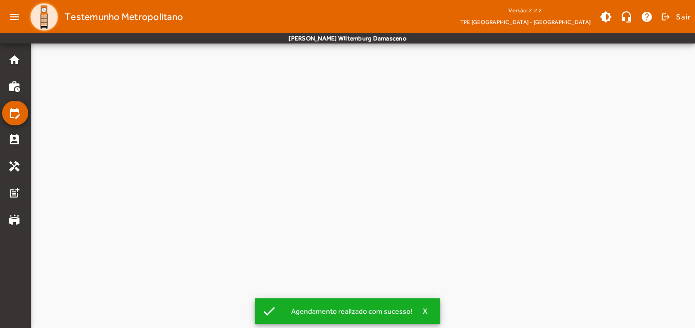
scroll to position [0, 0]
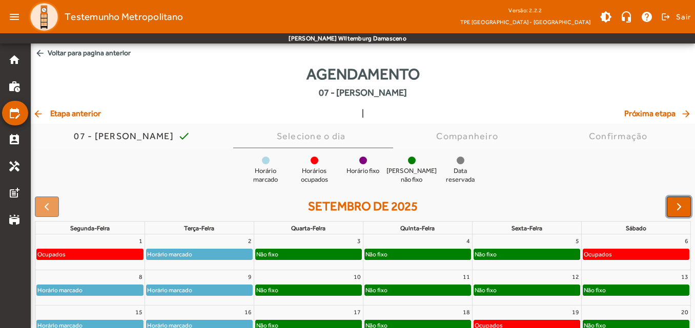
click at [681, 208] on span "button" at bounding box center [679, 207] width 12 height 12
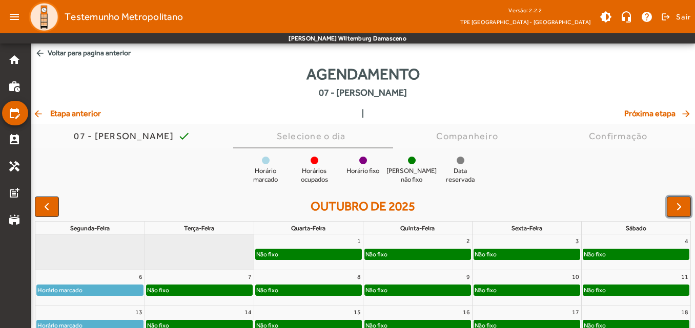
click at [681, 208] on span "button" at bounding box center [679, 207] width 12 height 12
